Goal: Task Accomplishment & Management: Manage account settings

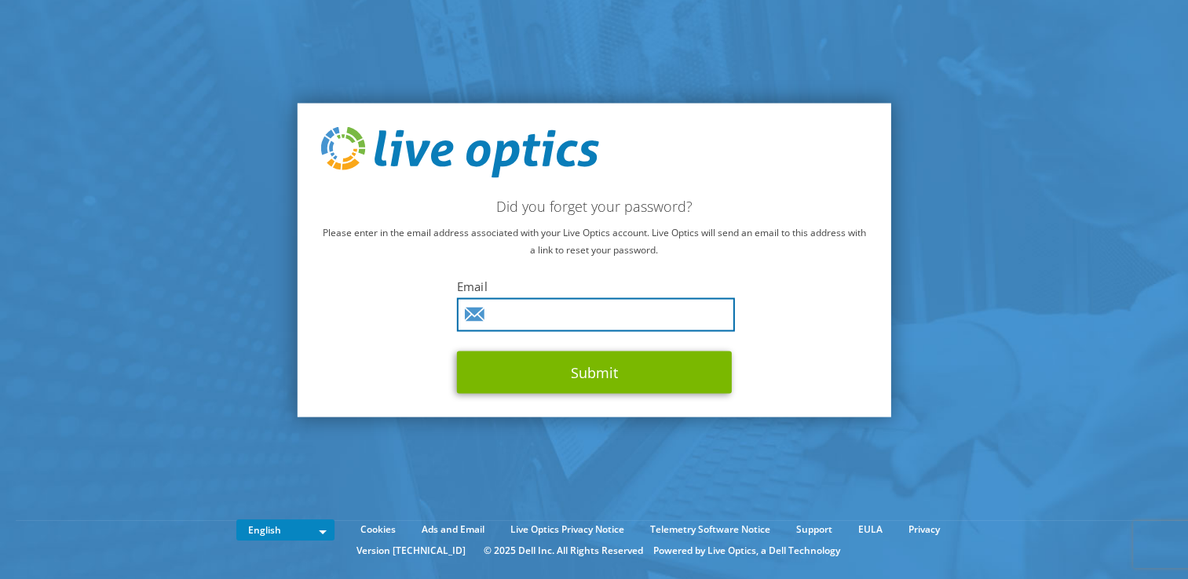
click at [514, 319] on input "text" at bounding box center [596, 315] width 278 height 34
type input "Suphachoke.Nar@ricoh.co.th"
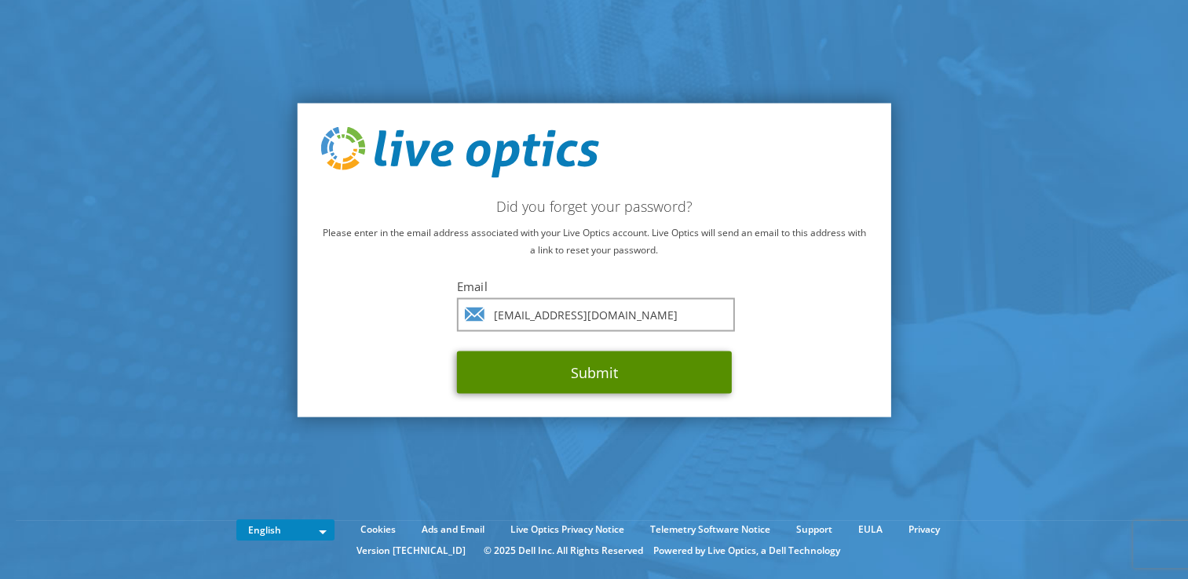
click at [594, 369] on button "Submit" at bounding box center [594, 373] width 275 height 42
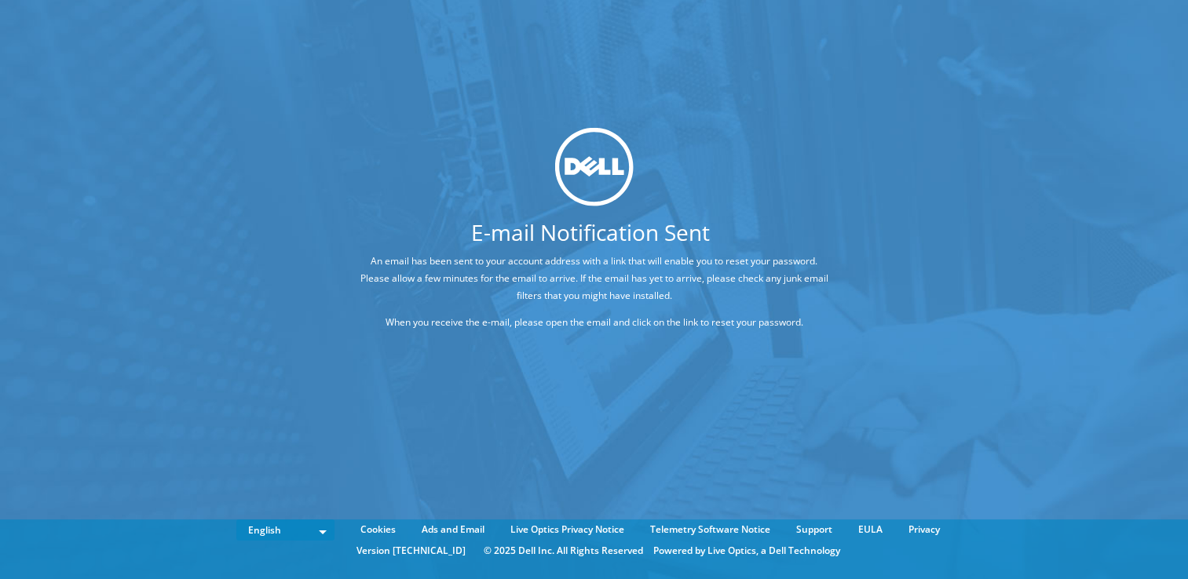
click at [601, 366] on div "E-mail Notification Sent An email has been sent to your account address with a …" at bounding box center [594, 266] width 1188 height 532
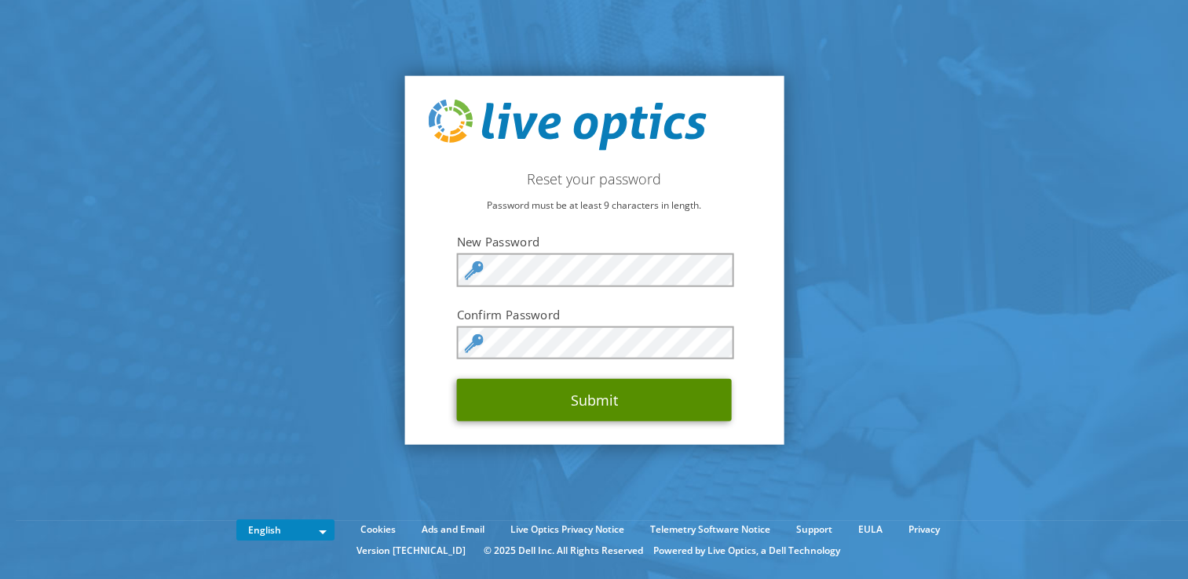
click at [601, 404] on button "Submit" at bounding box center [594, 400] width 275 height 42
